Goal: Check status: Check status

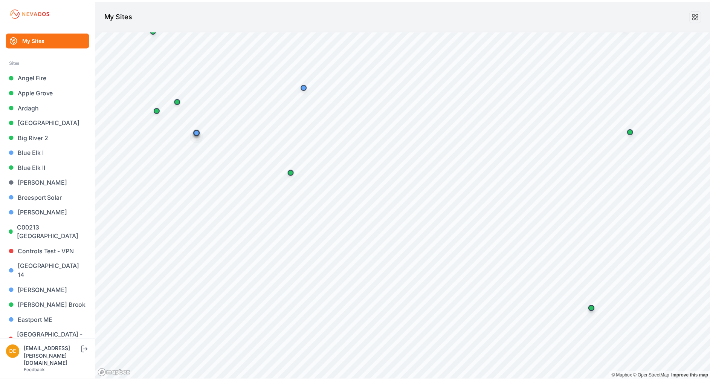
scroll to position [379, 0]
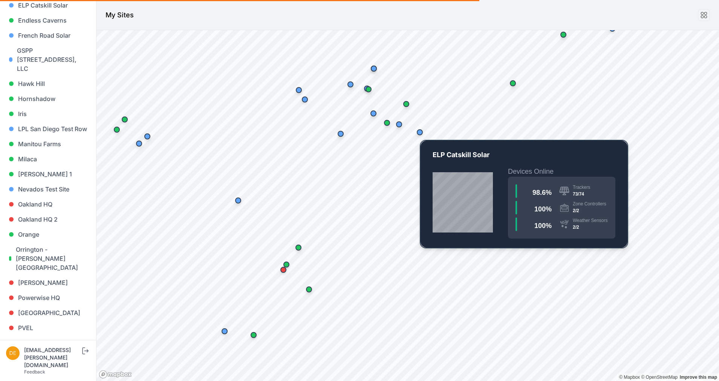
click at [420, 133] on div "Map marker" at bounding box center [420, 132] width 6 height 6
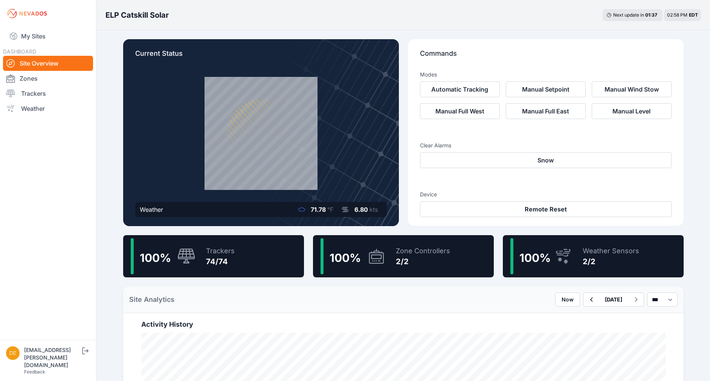
click at [245, 269] on div "100 % Trackers 74/74" at bounding box center [213, 256] width 181 height 42
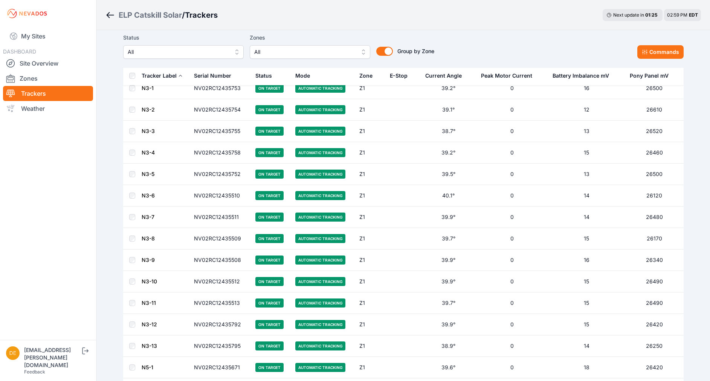
scroll to position [258, 0]
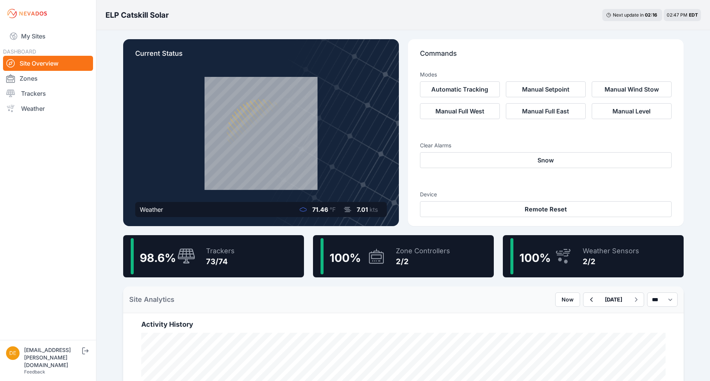
click at [214, 252] on div "Trackers" at bounding box center [220, 251] width 29 height 11
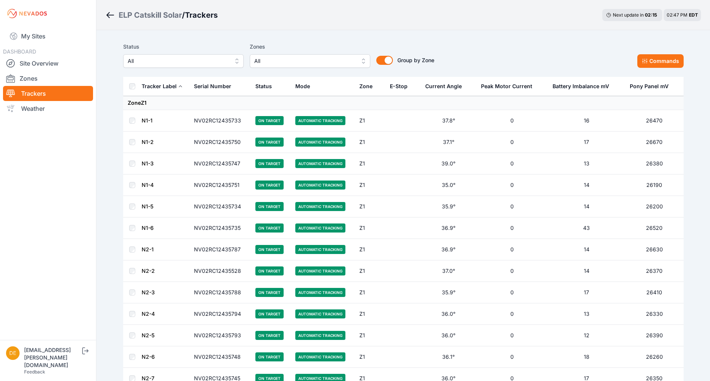
click at [212, 58] on span "All" at bounding box center [178, 61] width 101 height 9
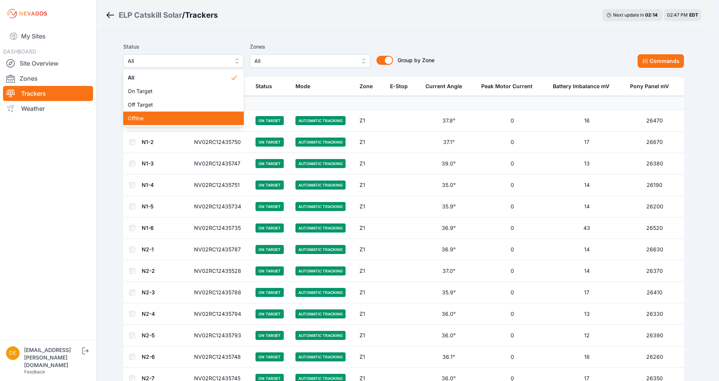
click at [162, 114] on div "Offline" at bounding box center [183, 119] width 121 height 14
